Goal: Check status: Check status

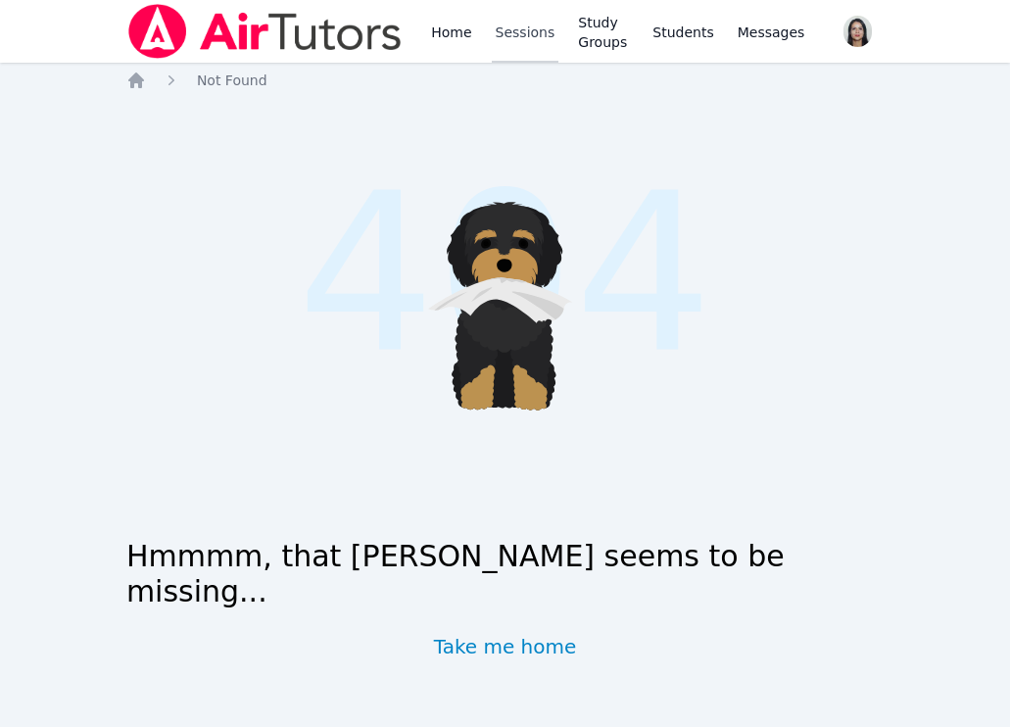
click at [507, 30] on link "Sessions" at bounding box center [526, 31] width 68 height 63
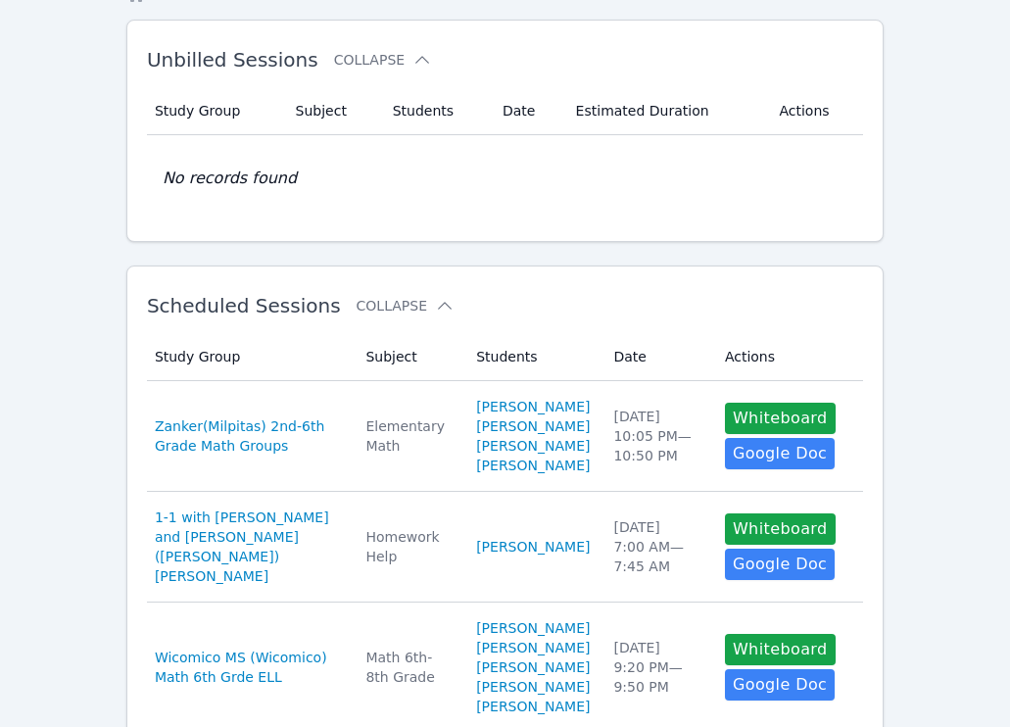
scroll to position [110, 0]
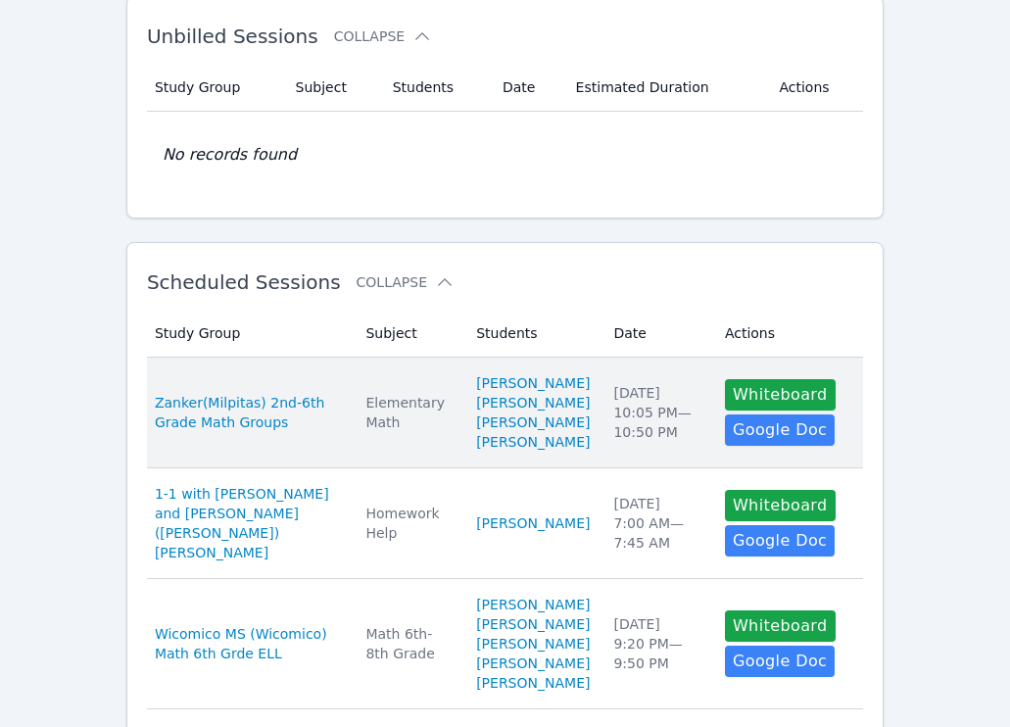
click at [383, 386] on td "Subject Elementary Math" at bounding box center [409, 413] width 111 height 111
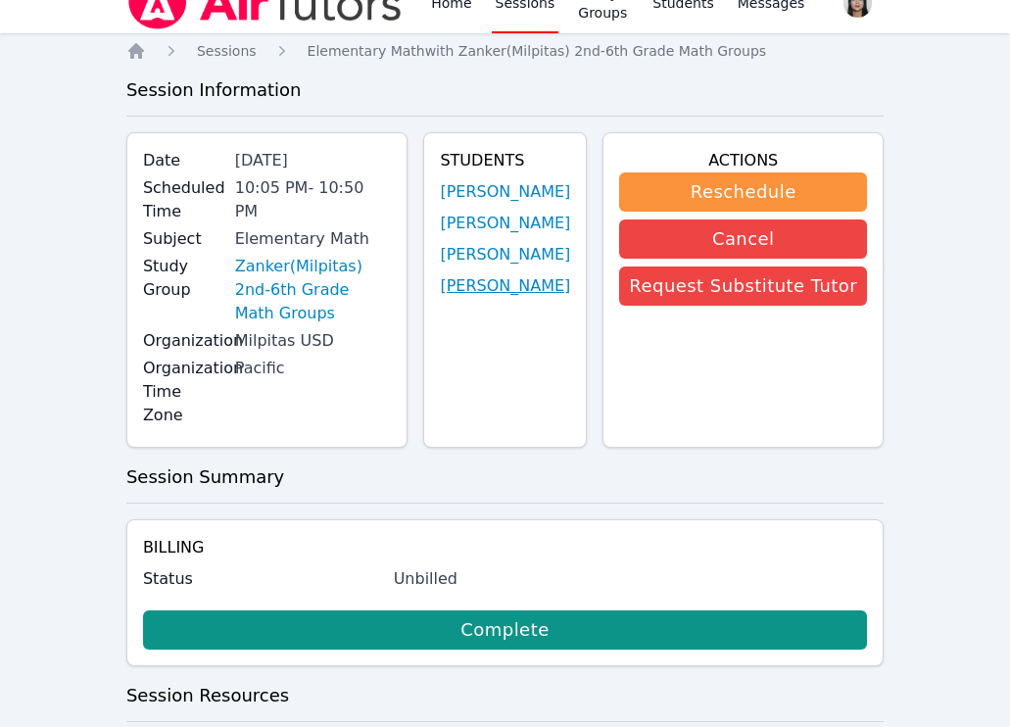
scroll to position [45, 0]
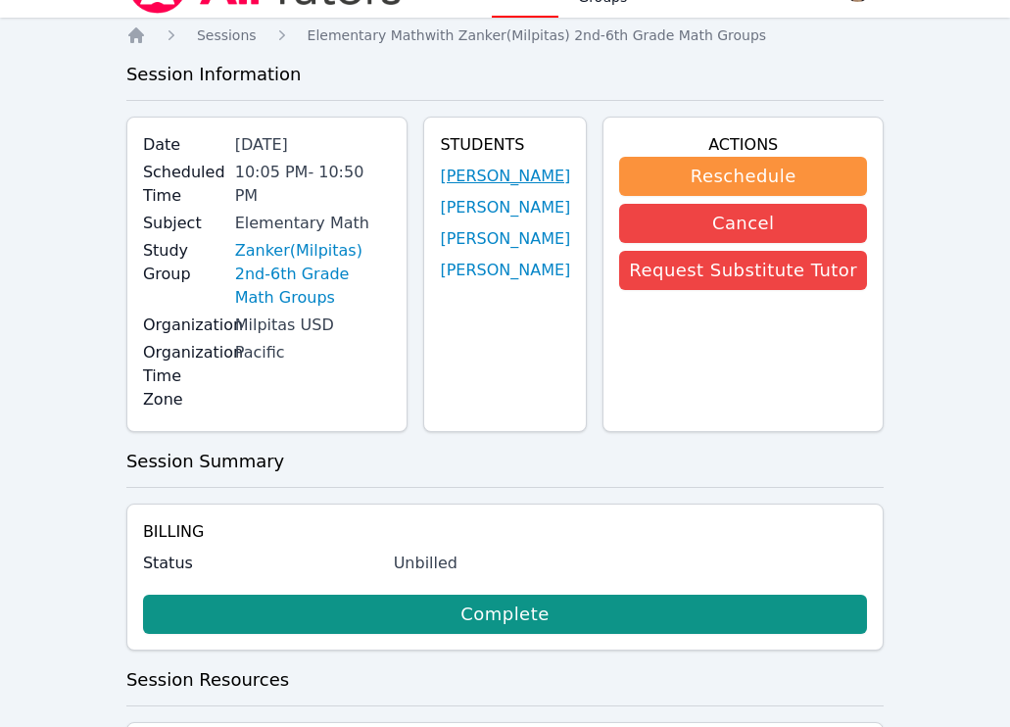
click at [526, 176] on link "[PERSON_NAME]" at bounding box center [505, 177] width 130 height 24
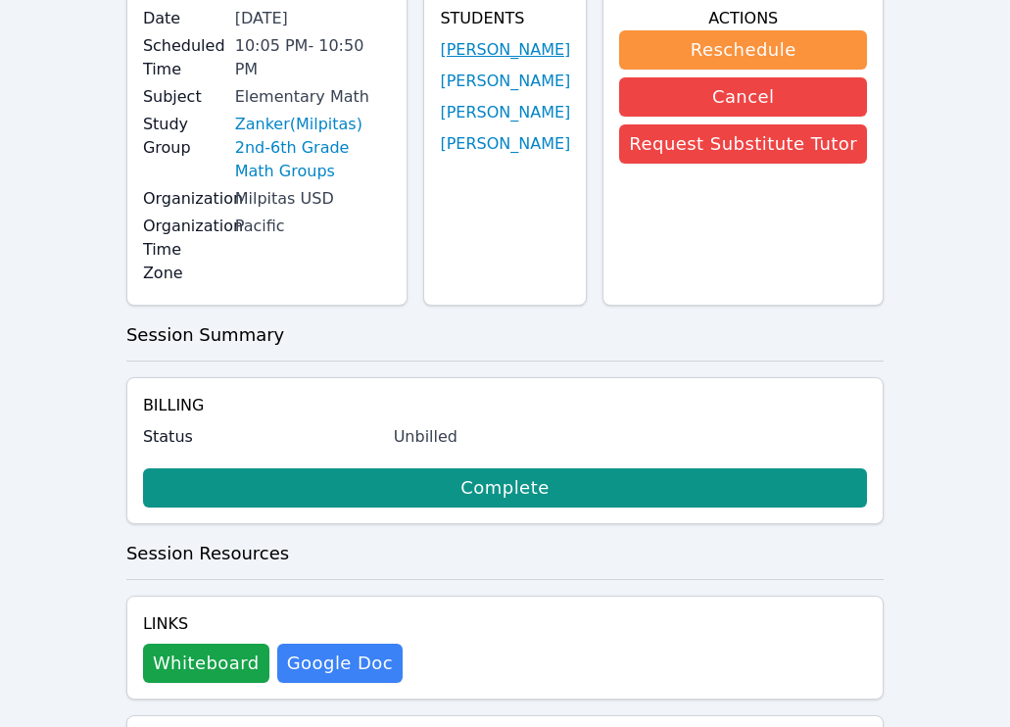
scroll to position [250, 0]
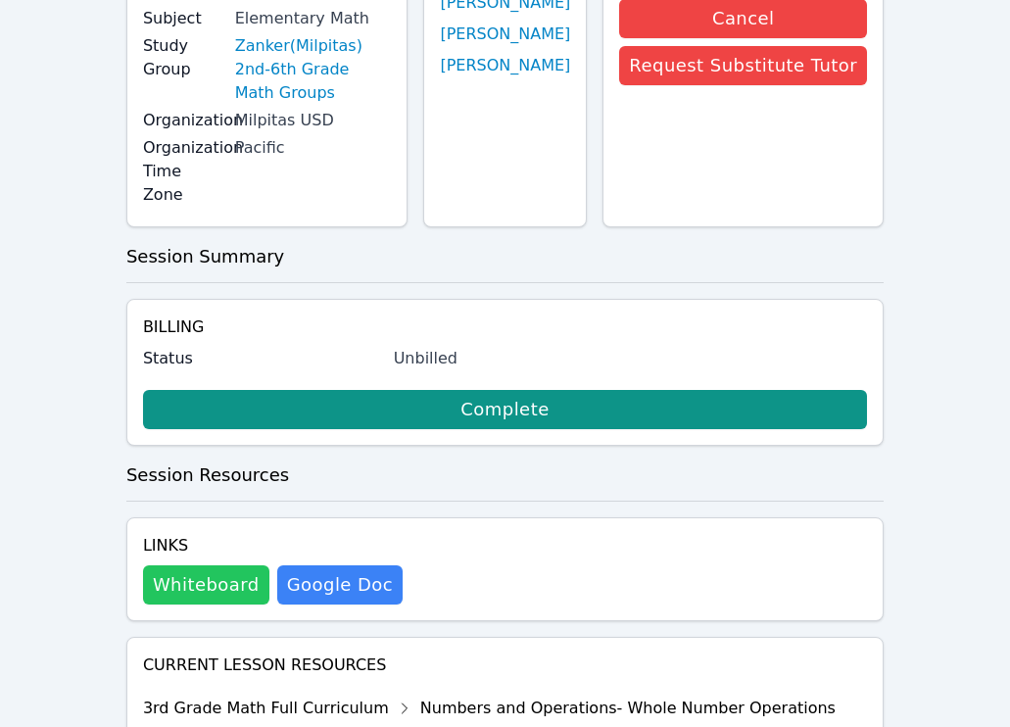
click at [218, 565] on button "Whiteboard" at bounding box center [206, 584] width 126 height 39
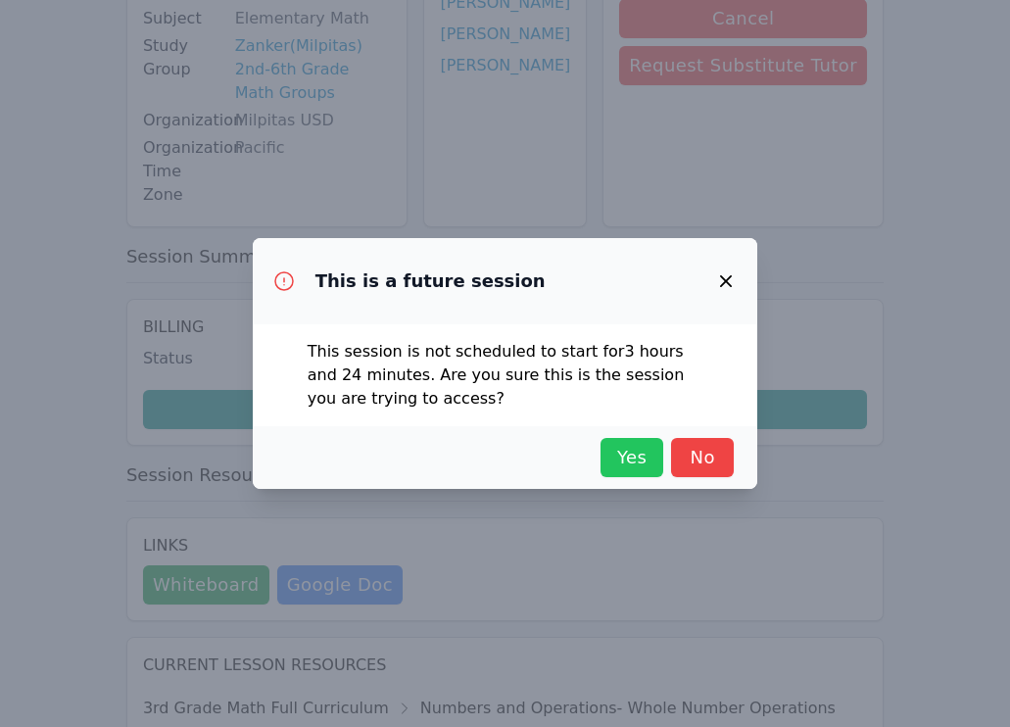
click at [629, 466] on span "Yes" at bounding box center [632, 457] width 43 height 27
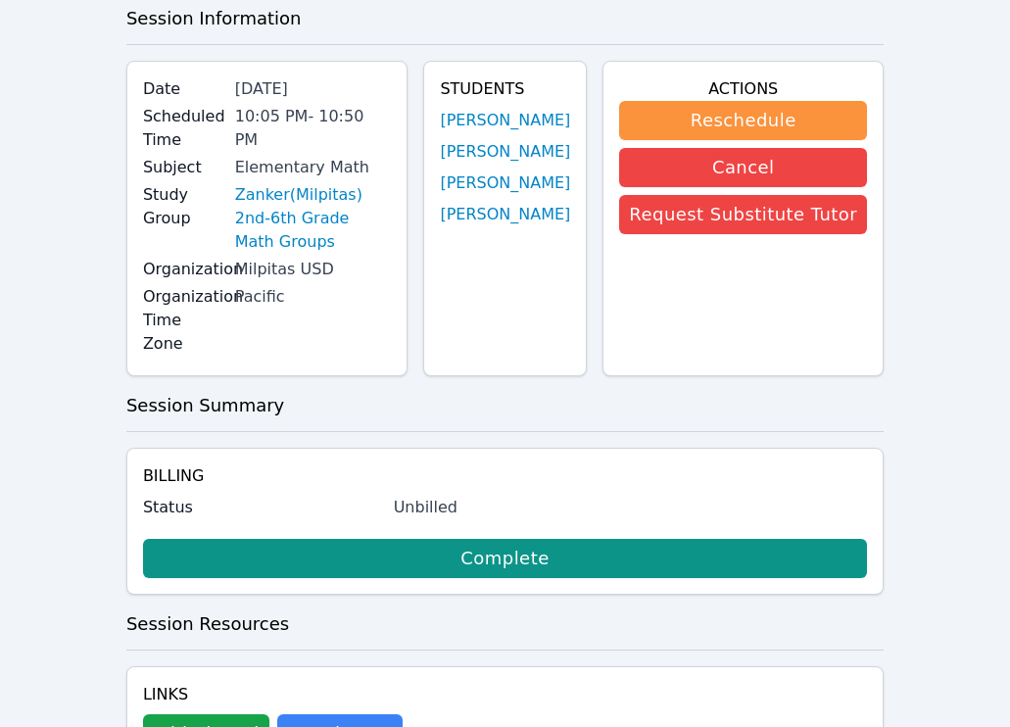
scroll to position [0, 0]
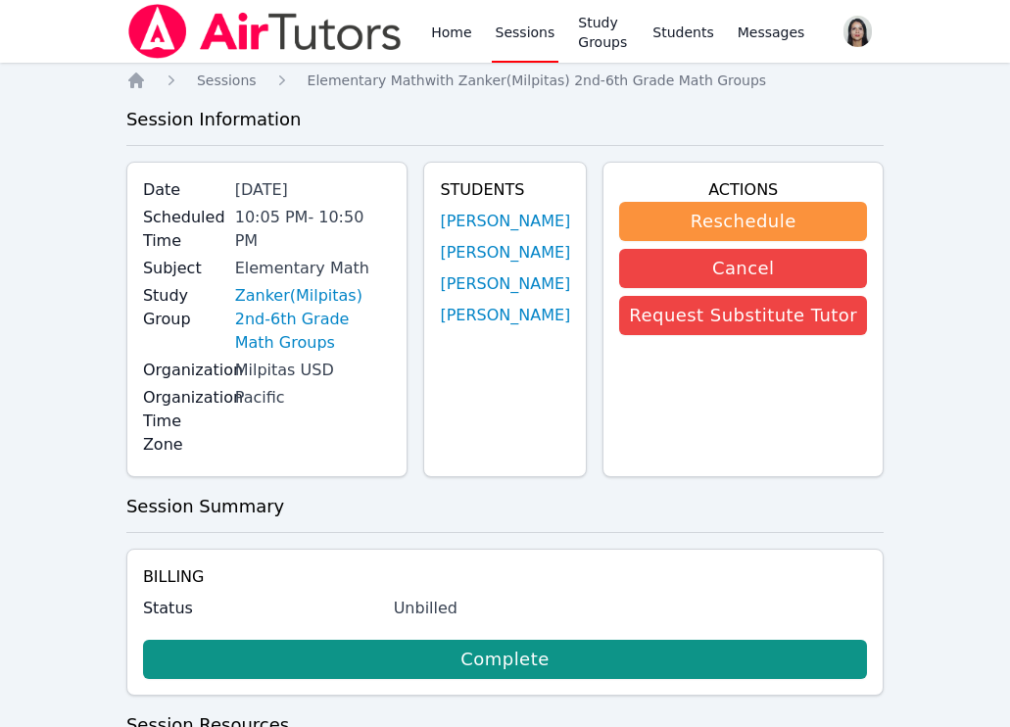
click at [516, 34] on link "Sessions" at bounding box center [526, 31] width 68 height 63
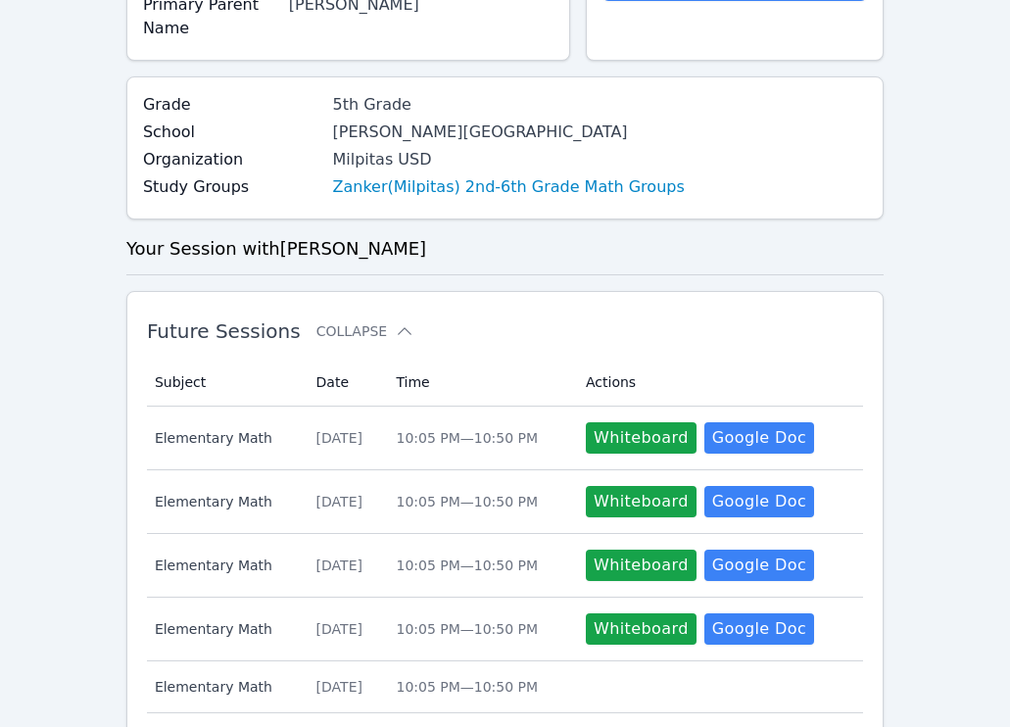
scroll to position [975, 0]
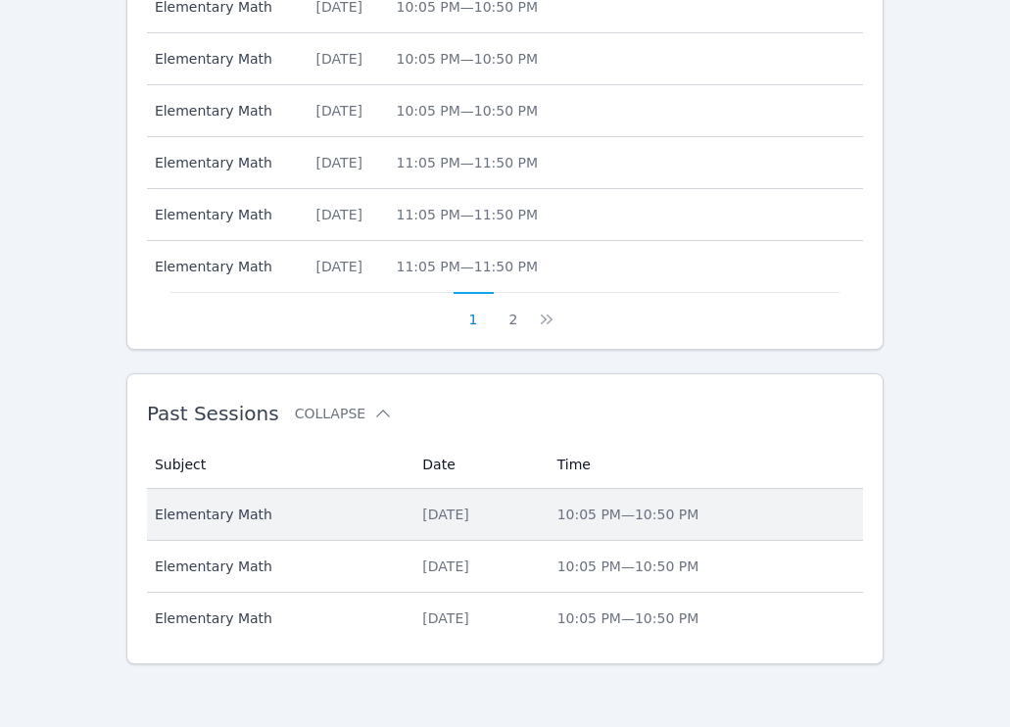
click at [505, 515] on div "[DATE]" at bounding box center [477, 515] width 111 height 20
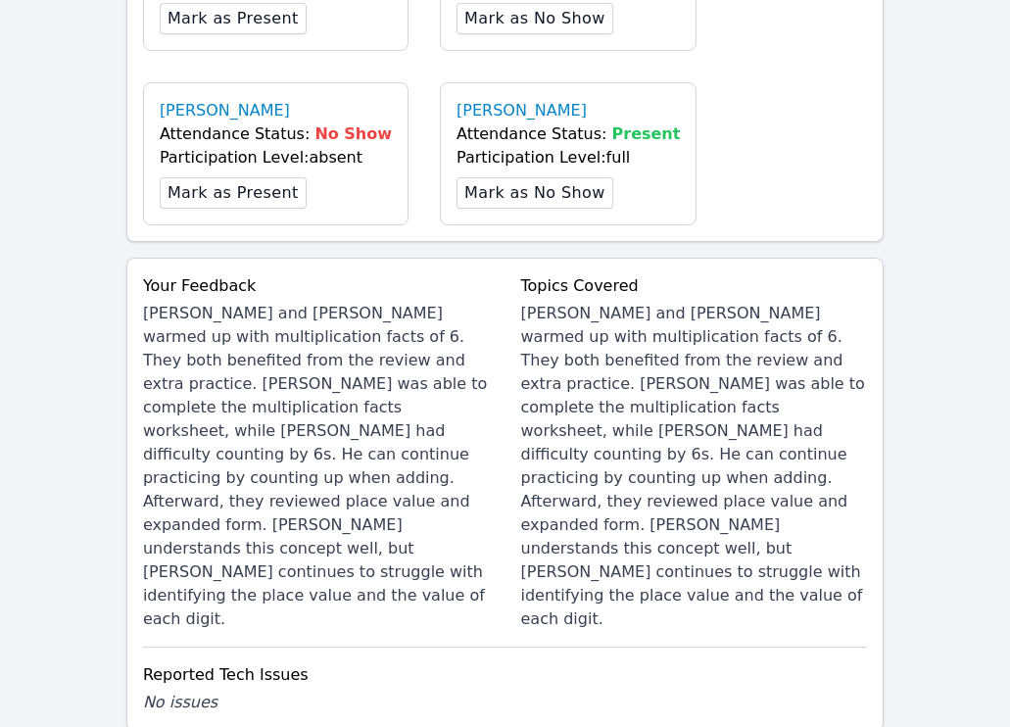
scroll to position [1409, 0]
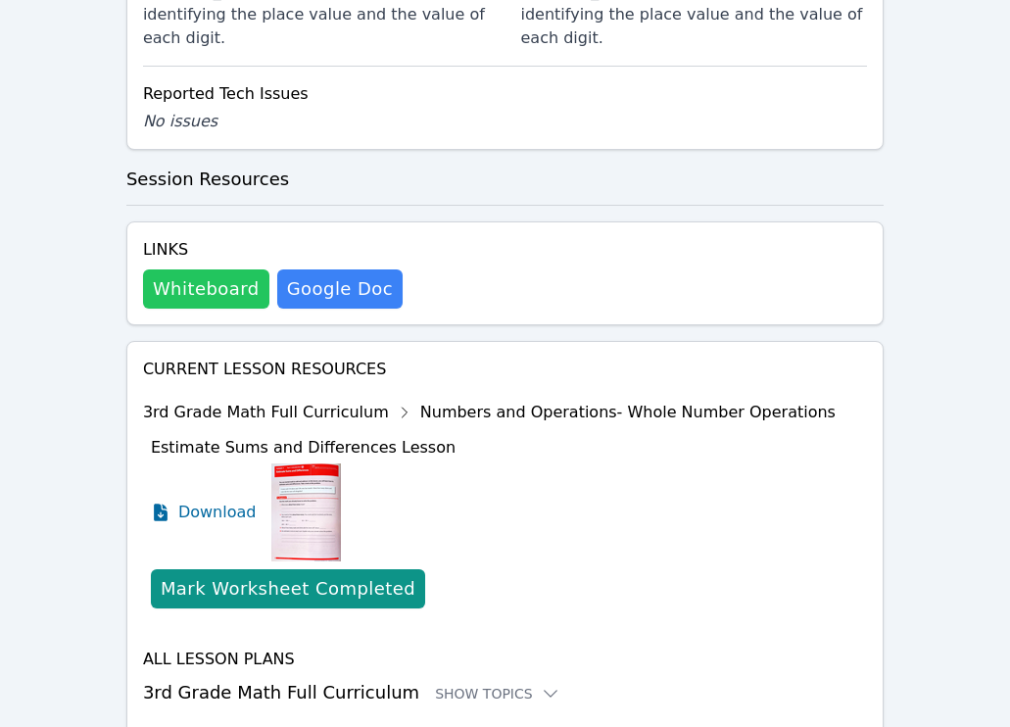
click at [206, 270] on button "Whiteboard" at bounding box center [206, 289] width 126 height 39
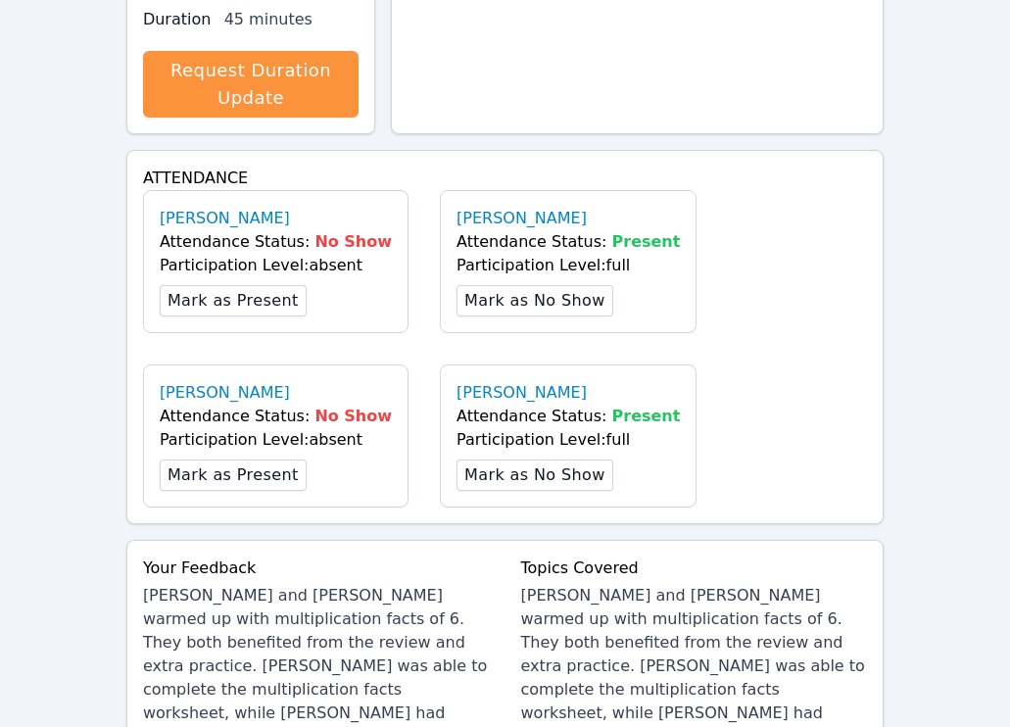
scroll to position [532, 0]
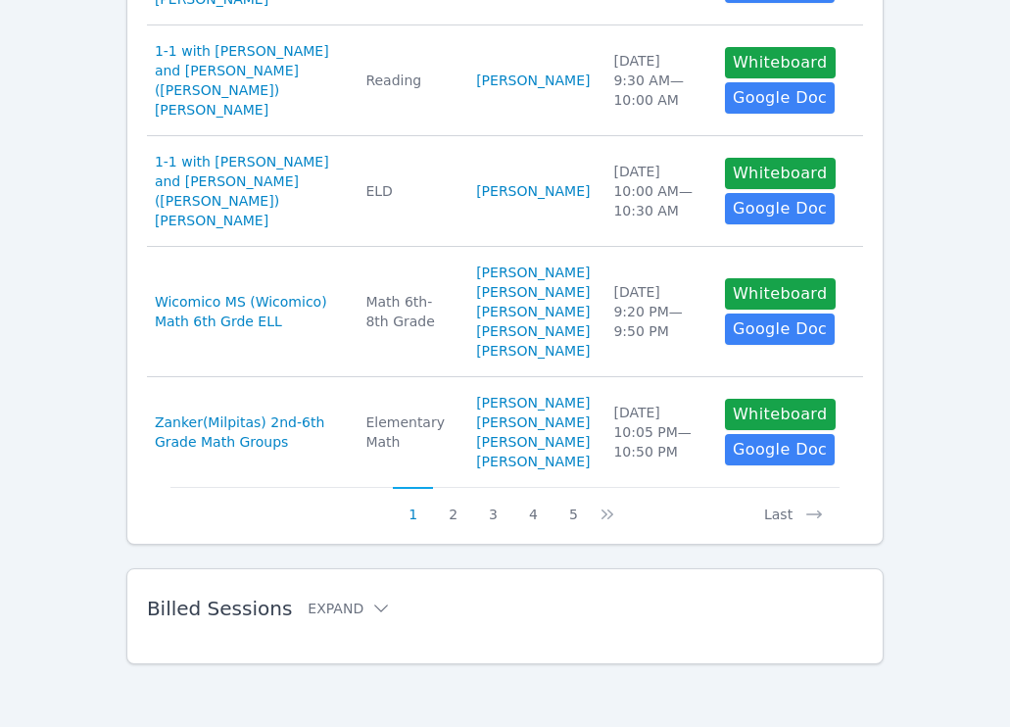
scroll to position [1332, 0]
click at [461, 524] on button "2" at bounding box center [453, 505] width 40 height 37
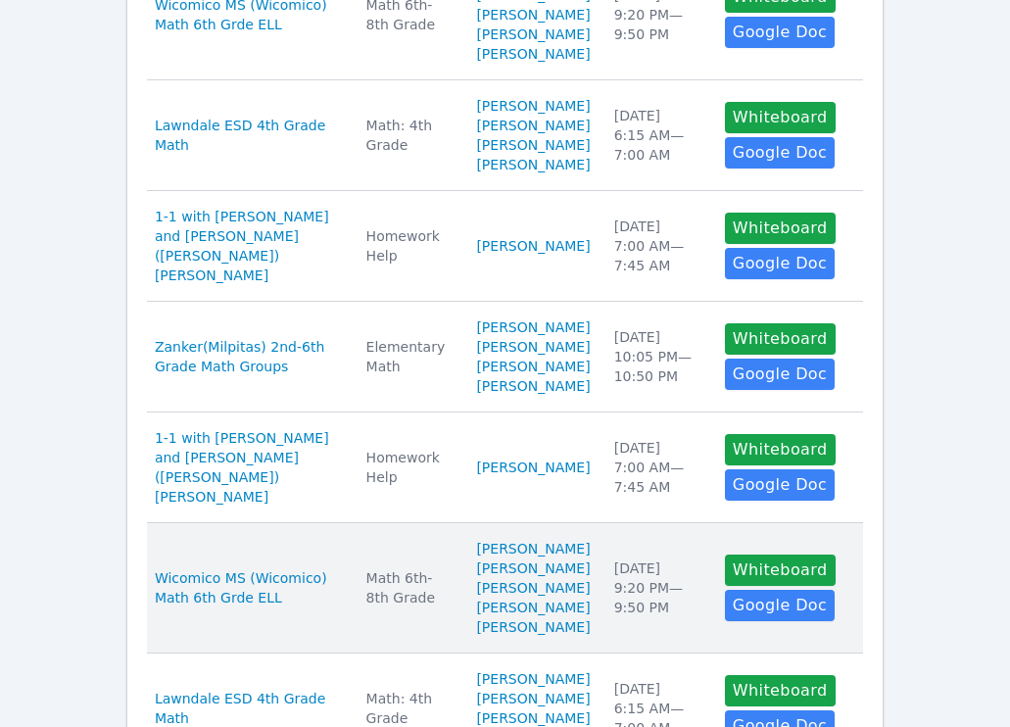
scroll to position [753, 0]
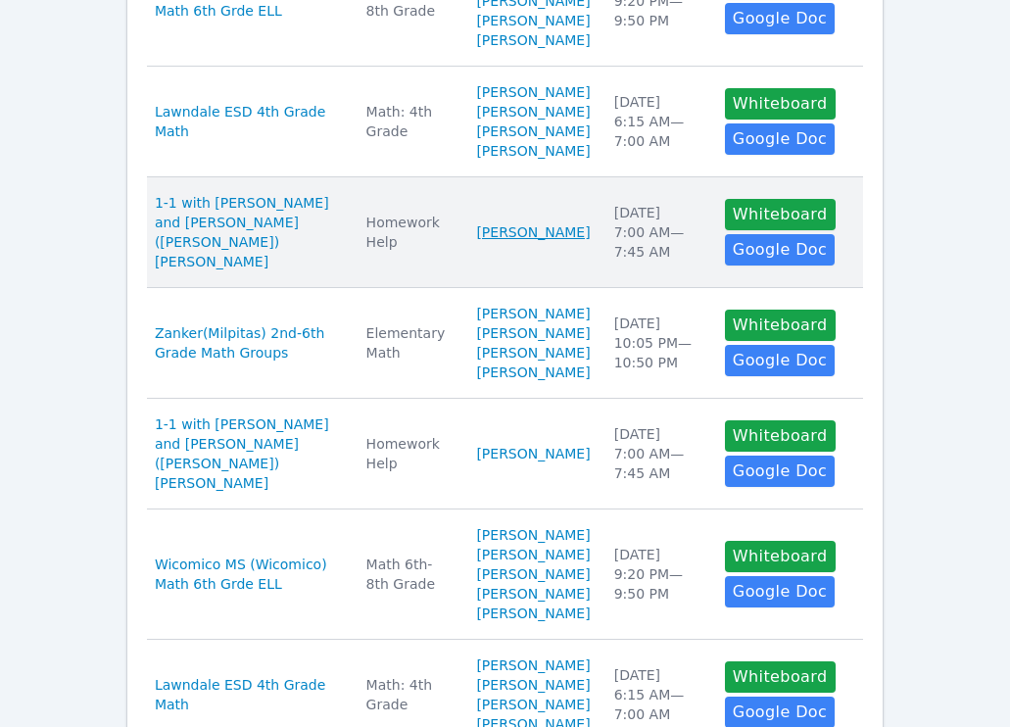
click at [482, 242] on link "[PERSON_NAME]" at bounding box center [533, 232] width 114 height 20
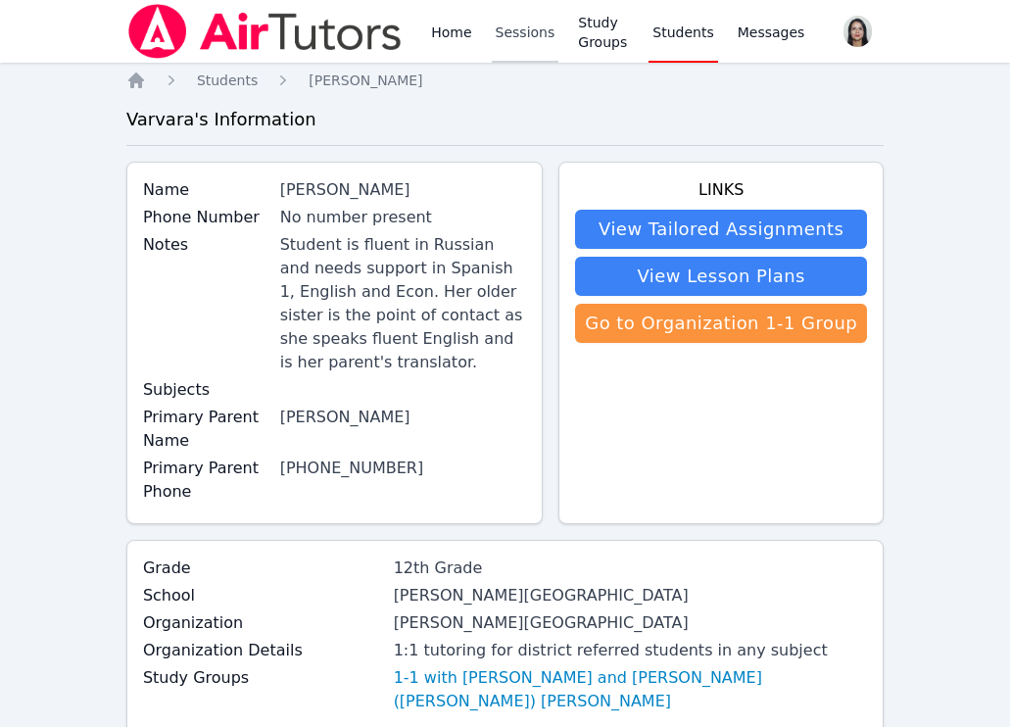
click at [525, 37] on link "Sessions" at bounding box center [526, 31] width 68 height 63
